Goal: Information Seeking & Learning: Learn about a topic

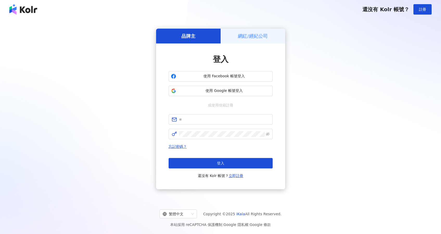
click at [192, 126] on form at bounding box center [221, 126] width 104 height 25
click at [195, 121] on input "text" at bounding box center [224, 120] width 91 height 6
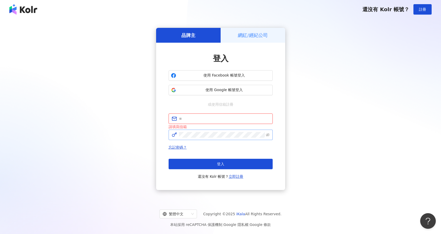
type input "**********"
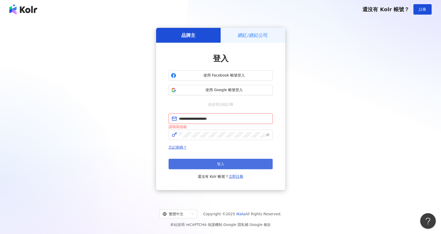
click at [202, 164] on button "登入" at bounding box center [221, 164] width 104 height 10
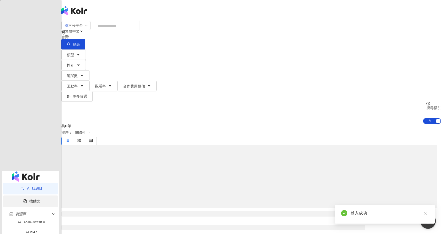
click at [40, 199] on link "找貼文" at bounding box center [31, 201] width 17 height 4
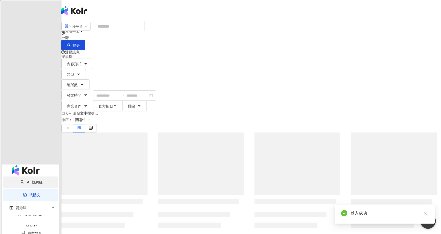
click at [35, 180] on link "AI 找網紅" at bounding box center [32, 182] width 22 height 4
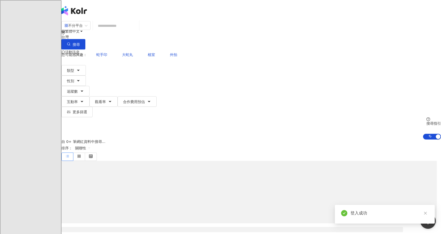
click at [137, 27] on input "search" at bounding box center [116, 26] width 42 height 10
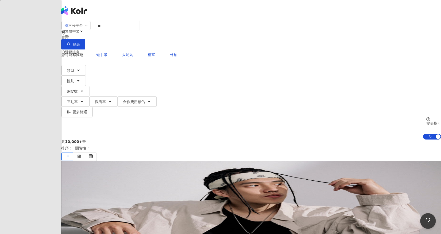
type input "*"
type input "****"
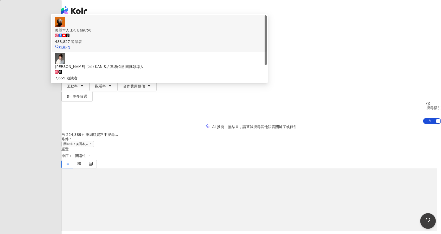
click at [173, 44] on div "488,827 追蹤者" at bounding box center [159, 42] width 209 height 6
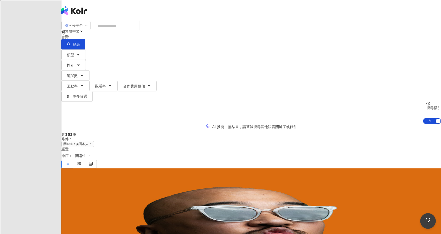
click at [86, 124] on div "AI 推薦 ： 無結果，請嘗試搜尋其他語言關鍵字或條件" at bounding box center [251, 126] width 380 height 5
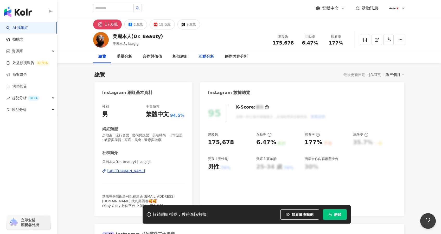
click at [206, 58] on div "互動分析" at bounding box center [207, 57] width 16 height 6
click at [332, 209] on button "解鎖" at bounding box center [335, 214] width 24 height 10
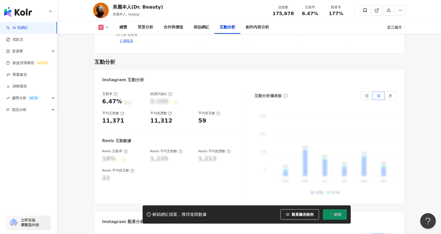
click at [262, 69] on div "Instagram 互動分析" at bounding box center [249, 77] width 310 height 17
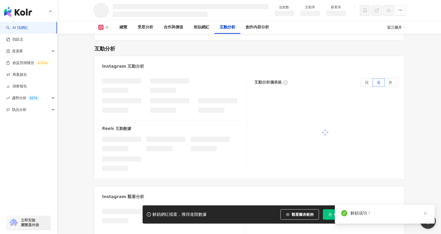
scroll to position [892, 0]
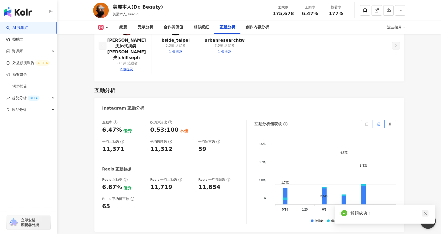
scroll to position [1031, 0]
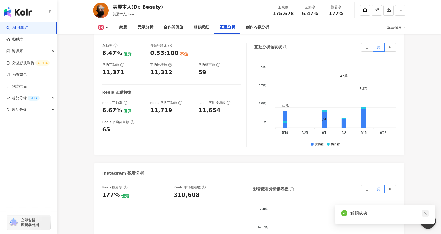
click at [426, 214] on icon "close" at bounding box center [425, 213] width 3 height 3
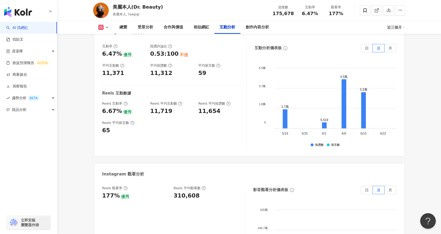
scroll to position [1094, 0]
click at [183, 192] on div "310,608" at bounding box center [187, 196] width 26 height 8
copy div "310,608"
